Goal: Information Seeking & Learning: Learn about a topic

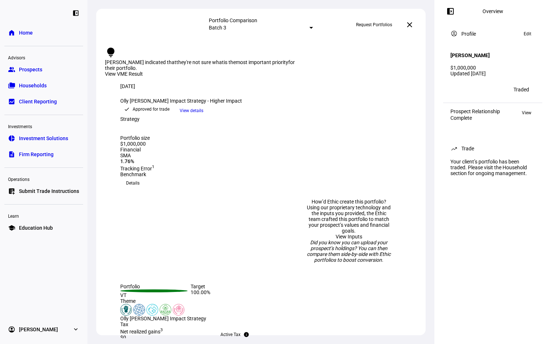
click at [28, 31] on span "Home" at bounding box center [26, 32] width 14 height 7
click at [21, 31] on div "left_panel_close home Home Advisors group Prospects folder_copy Households bid_…" at bounding box center [275, 172] width 551 height 344
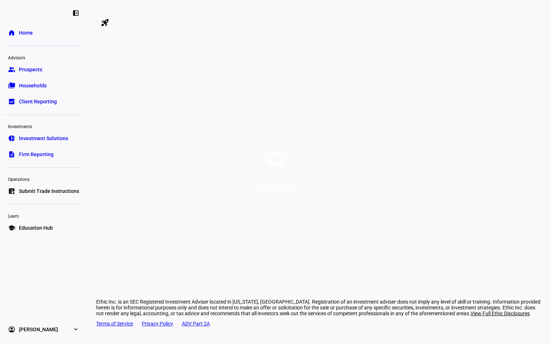
click at [284, 183] on div "Good morning," at bounding box center [275, 184] width 39 height 6
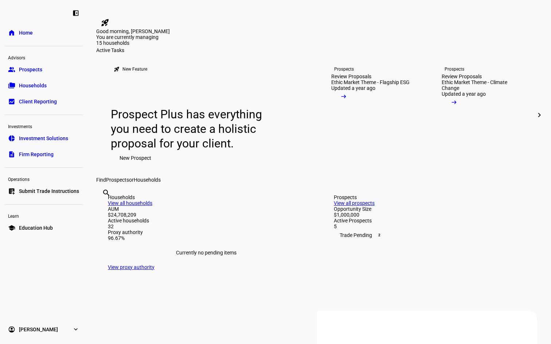
click at [46, 140] on span "Investment Solutions" at bounding box center [43, 138] width 49 height 7
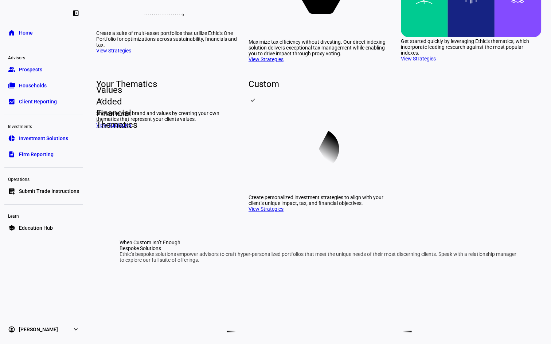
scroll to position [147, 0]
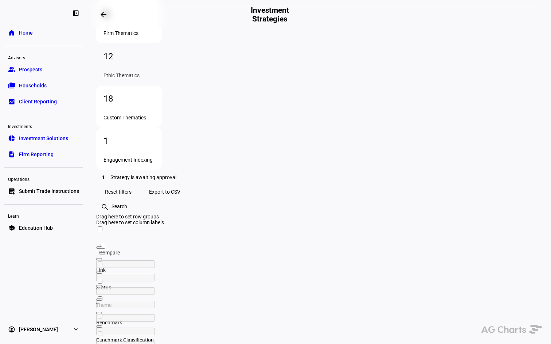
scroll to position [128, 0]
click at [251, 214] on div "Drag here to set row groups" at bounding box center [319, 217] width 446 height 6
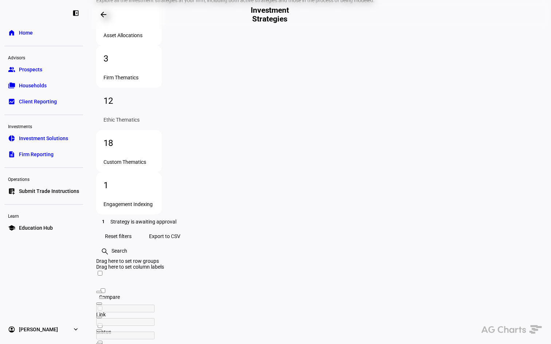
scroll to position [82, 0]
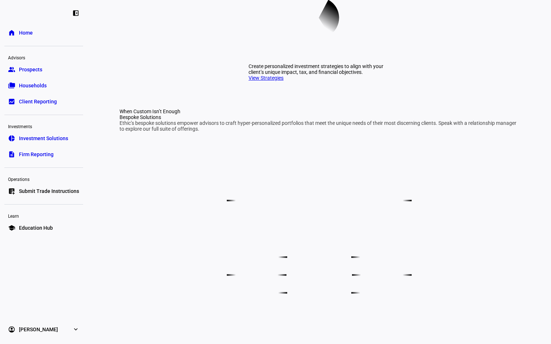
scroll to position [293, 0]
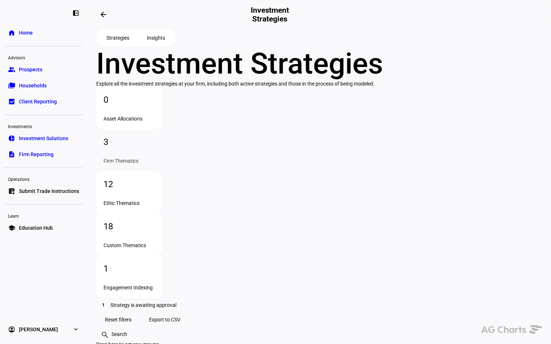
scroll to position [72, 0]
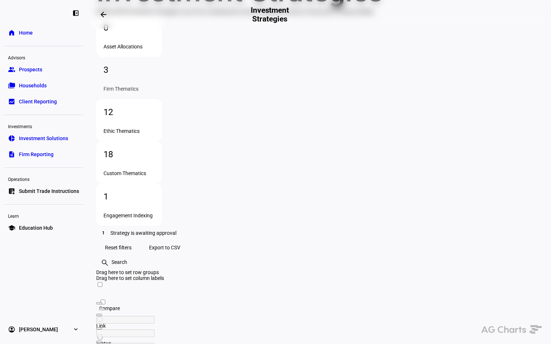
click at [154, 128] on div "Ethic Thematics" at bounding box center [128, 131] width 51 height 6
click at [154, 149] on div "18" at bounding box center [128, 155] width 51 height 12
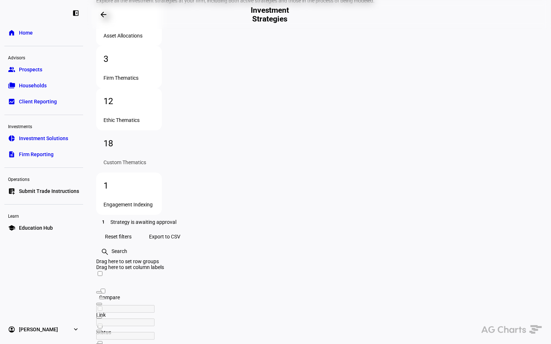
scroll to position [82, 0]
